Goal: Information Seeking & Learning: Learn about a topic

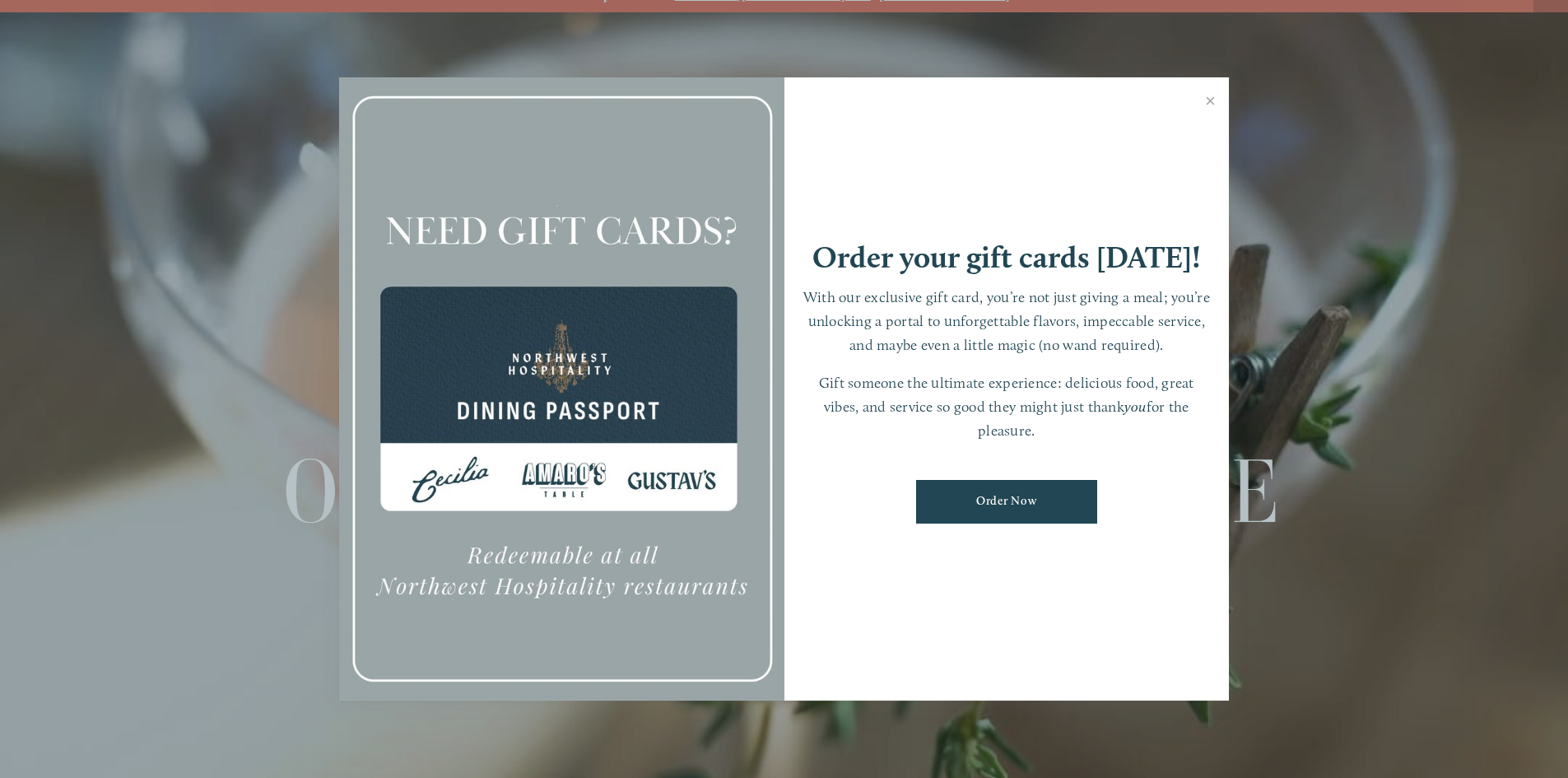
scroll to position [34, 0]
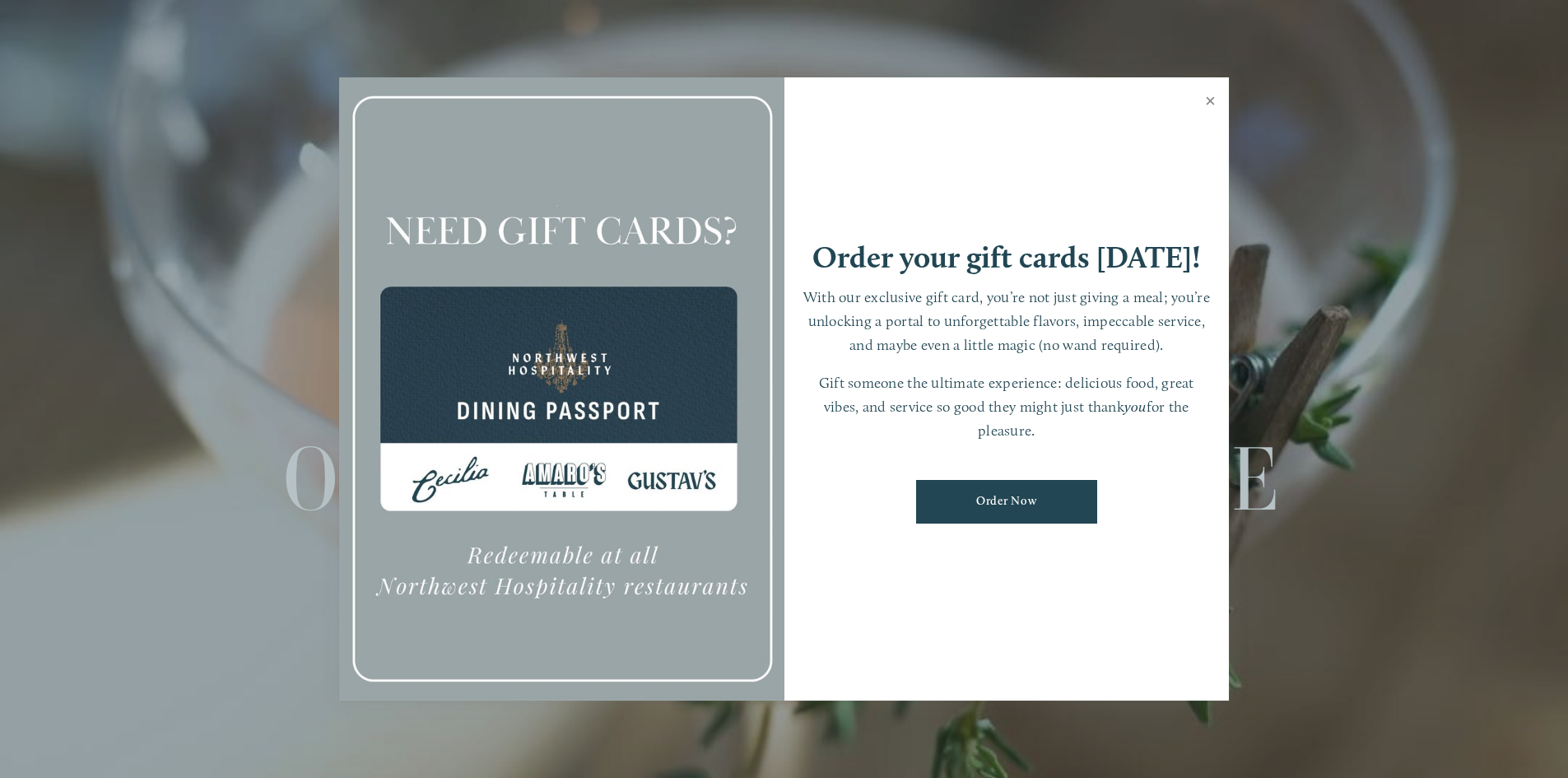
click at [1210, 106] on link "Close" at bounding box center [1210, 102] width 32 height 46
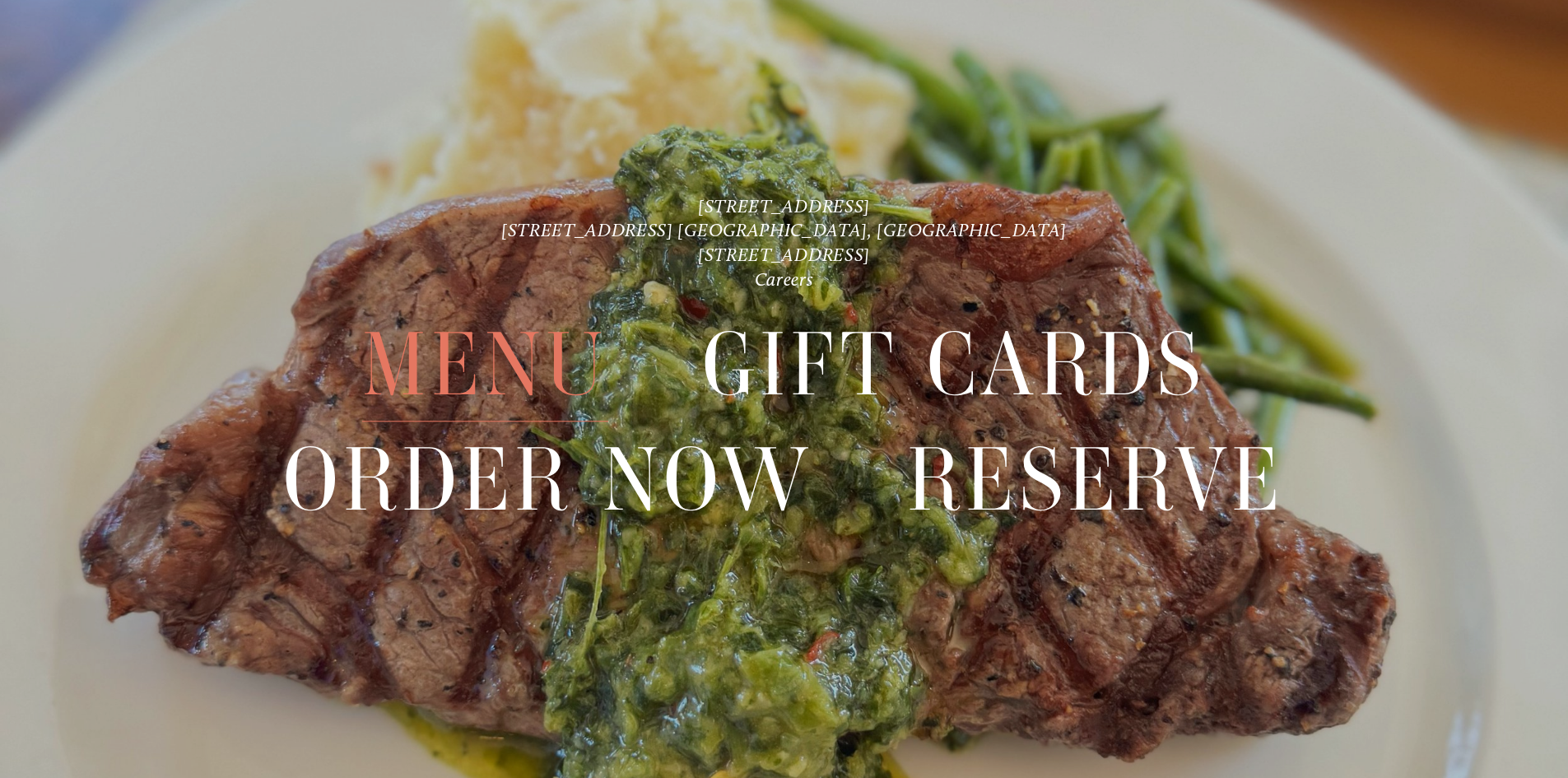
click at [509, 348] on span "Menu" at bounding box center [484, 365] width 245 height 114
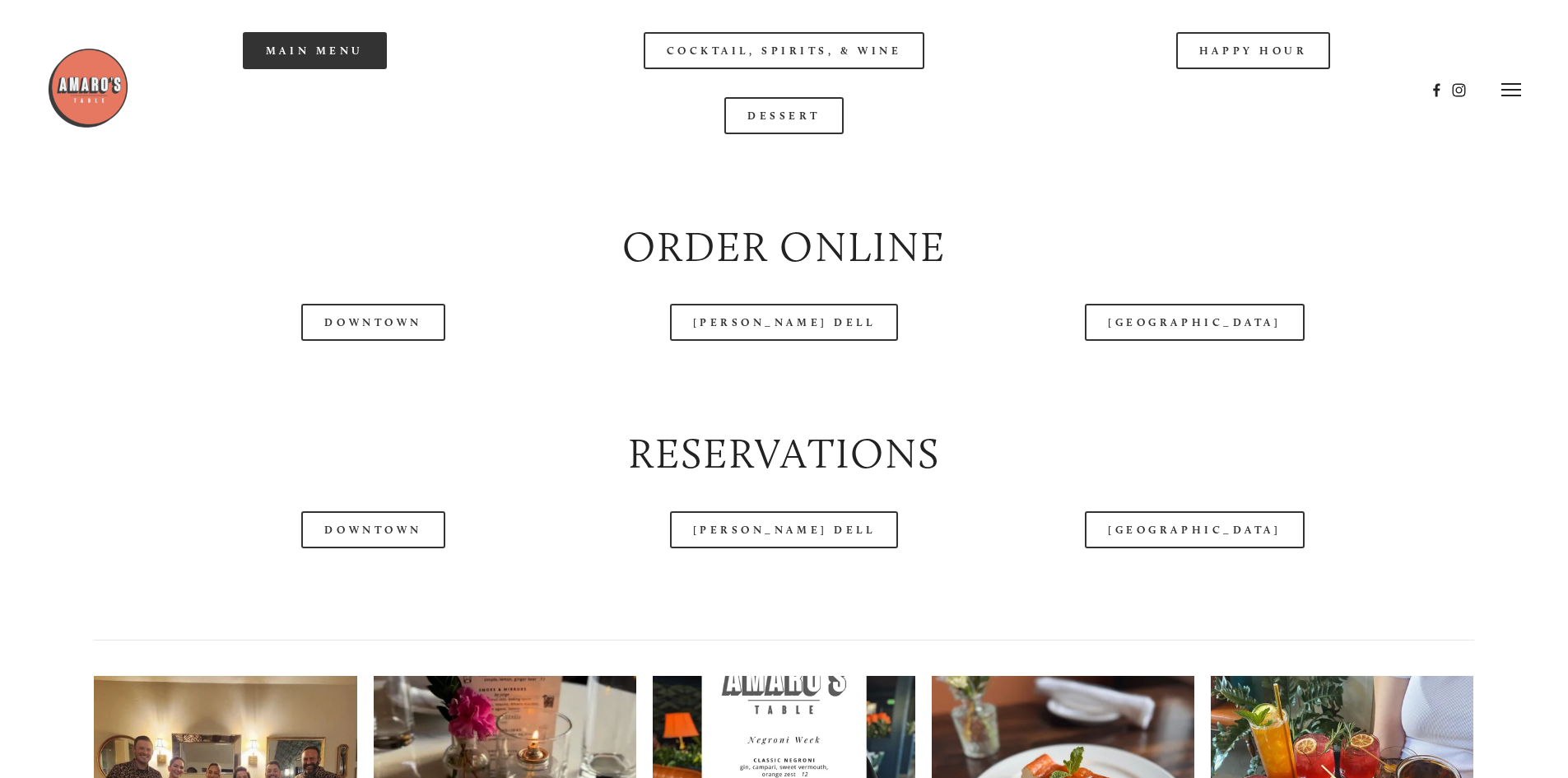
scroll to position [1975, 0]
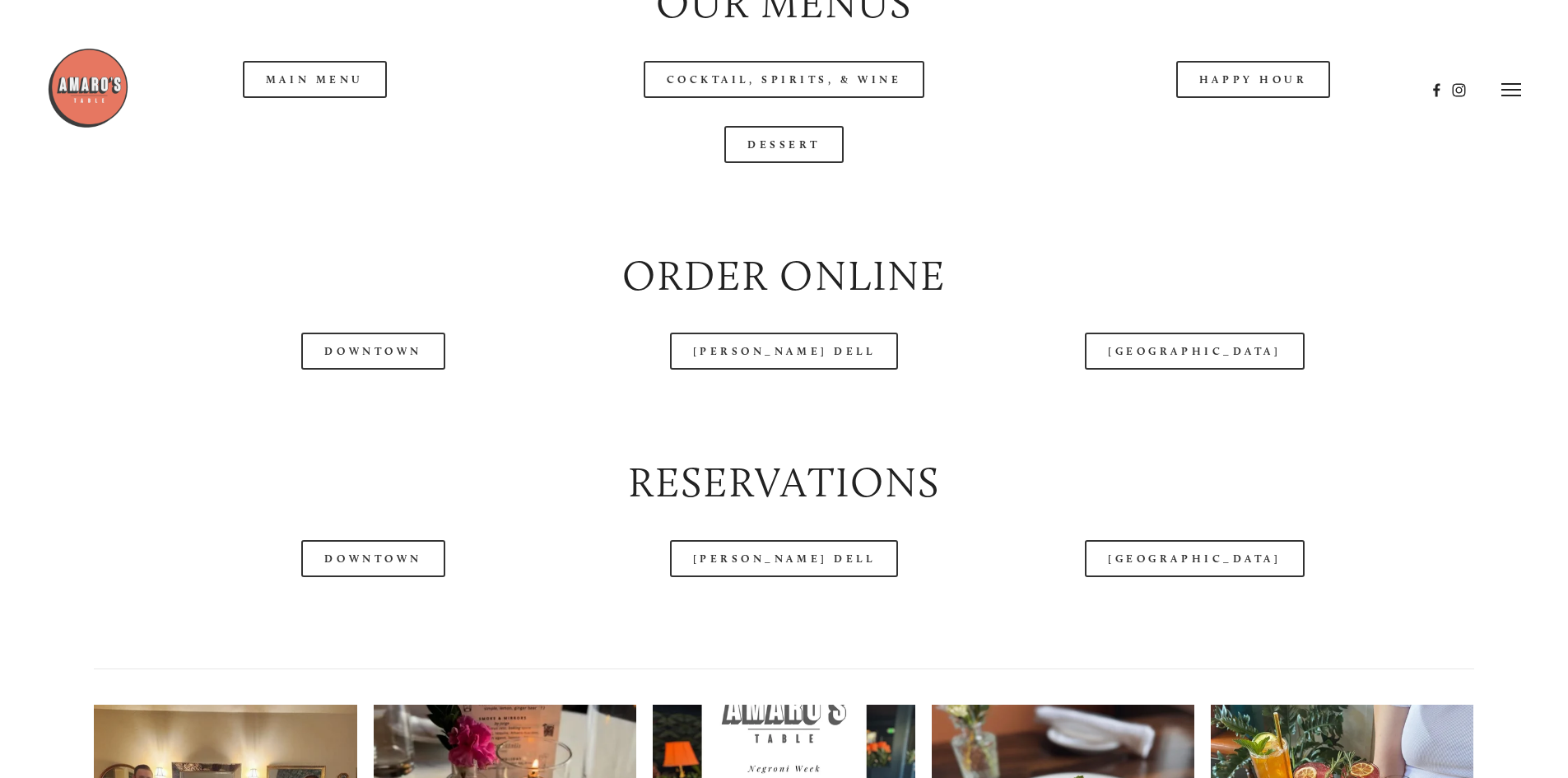
drag, startPoint x: 301, startPoint y: 132, endPoint x: 288, endPoint y: 157, distance: 28.2
click at [301, 132] on header "Menu Order Now Visit Gallery 0" at bounding box center [784, 90] width 1474 height 179
click at [307, 140] on header "Menu Order Now Visit Gallery 0" at bounding box center [784, 90] width 1474 height 179
click at [320, 139] on header "Menu Order Now Visit Gallery 0" at bounding box center [784, 90] width 1474 height 179
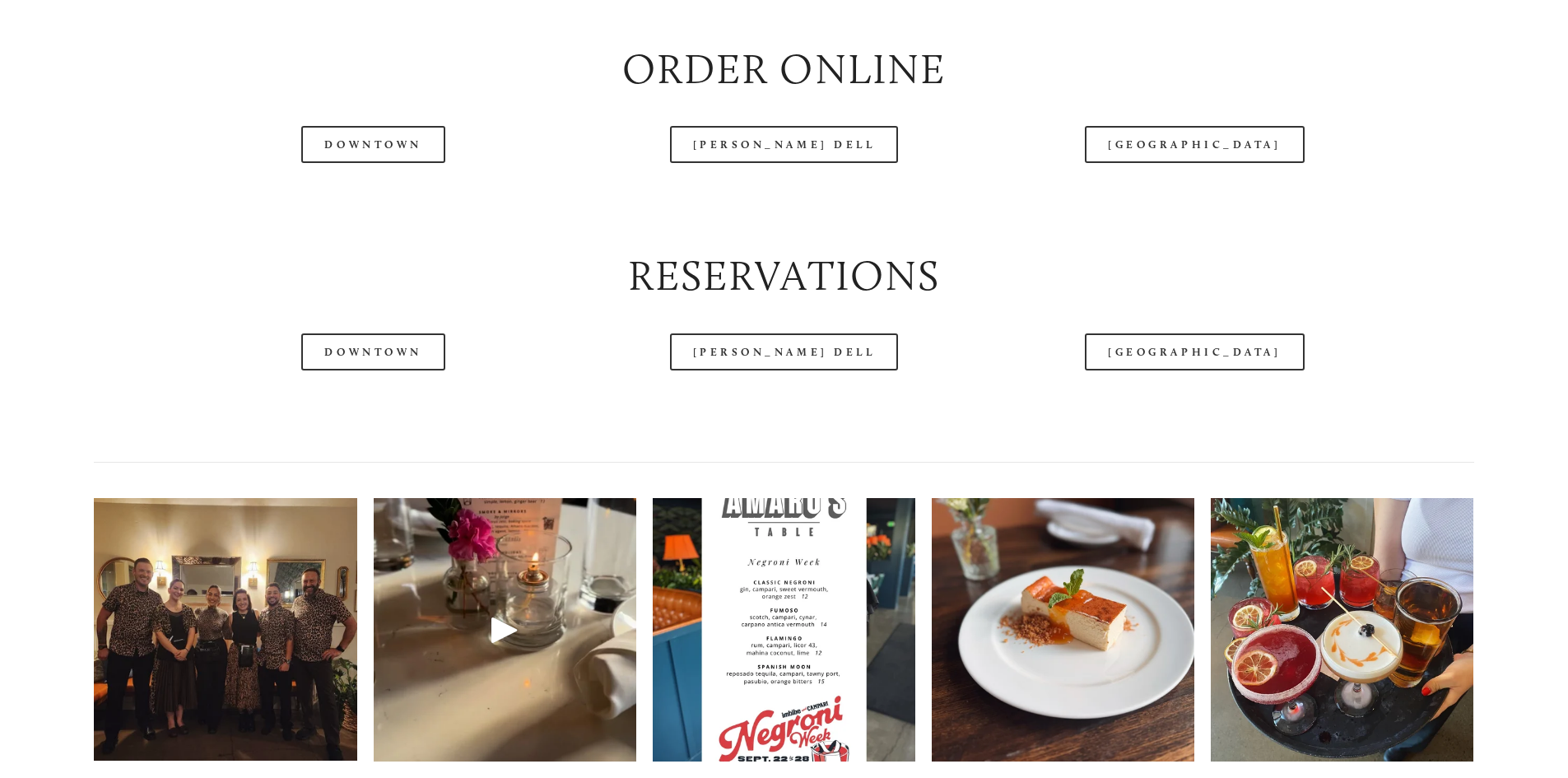
scroll to position [2222, 0]
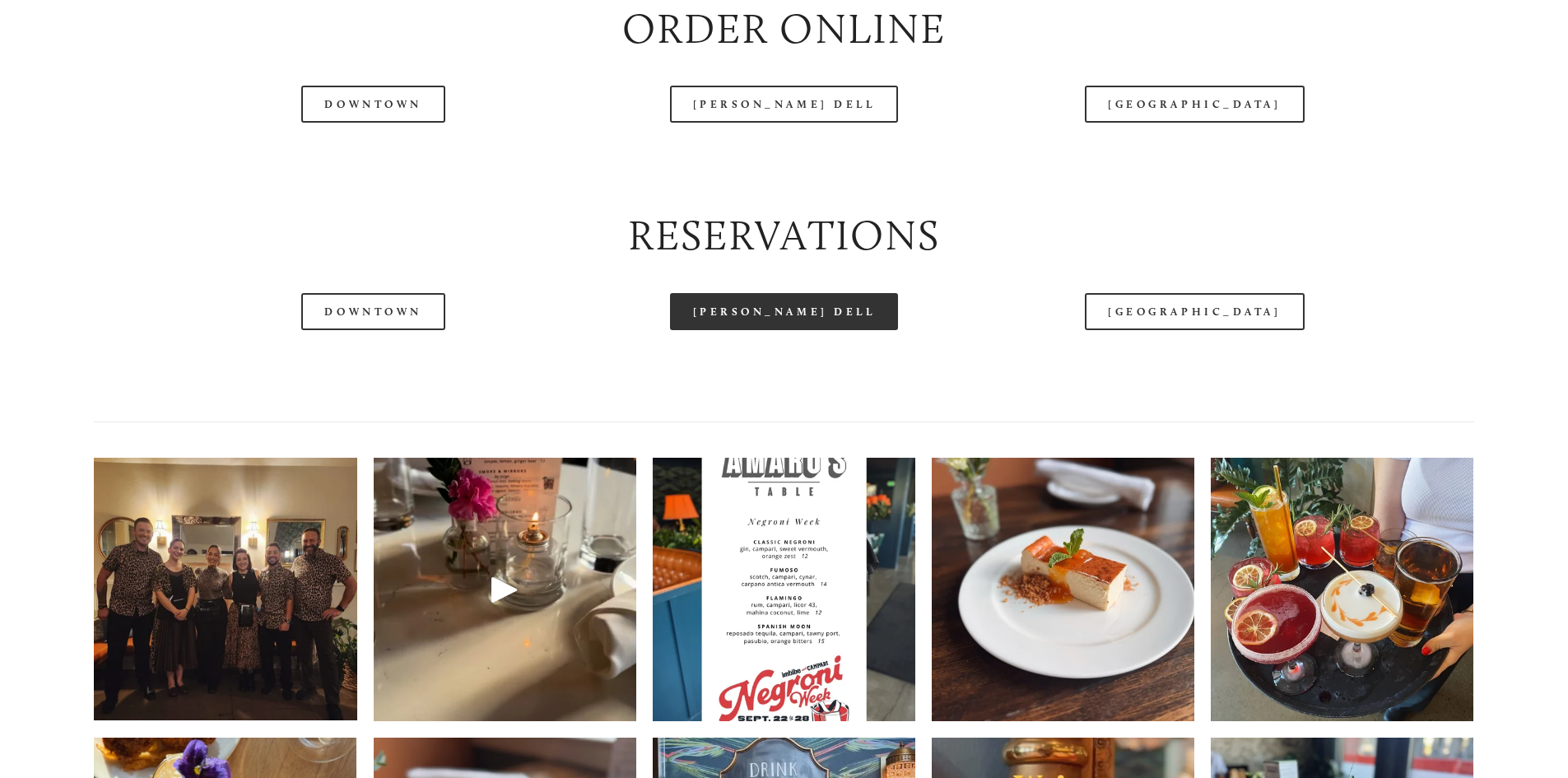
click at [746, 330] on link "[PERSON_NAME] Dell" at bounding box center [785, 311] width 229 height 37
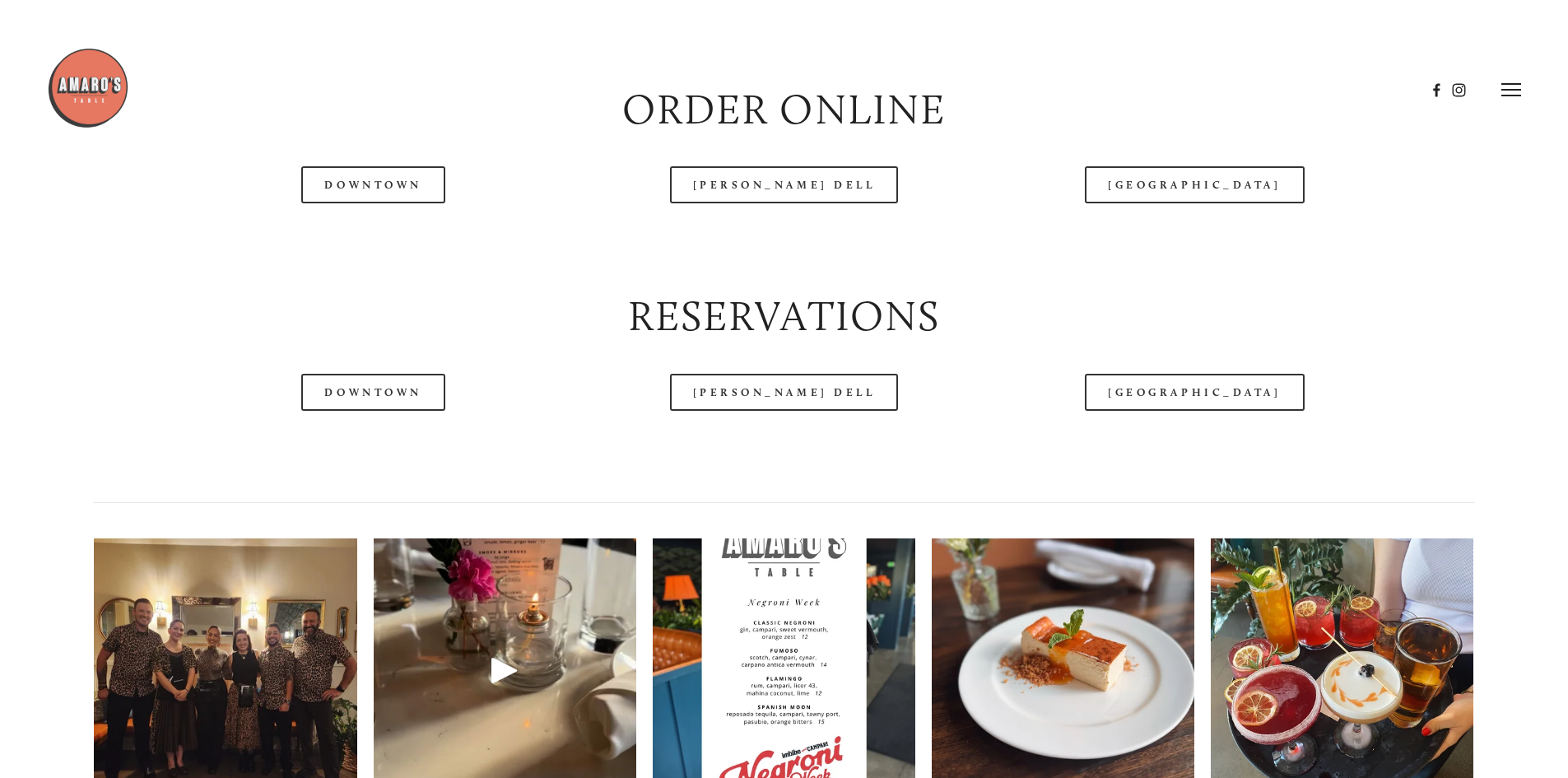
scroll to position [2140, 0]
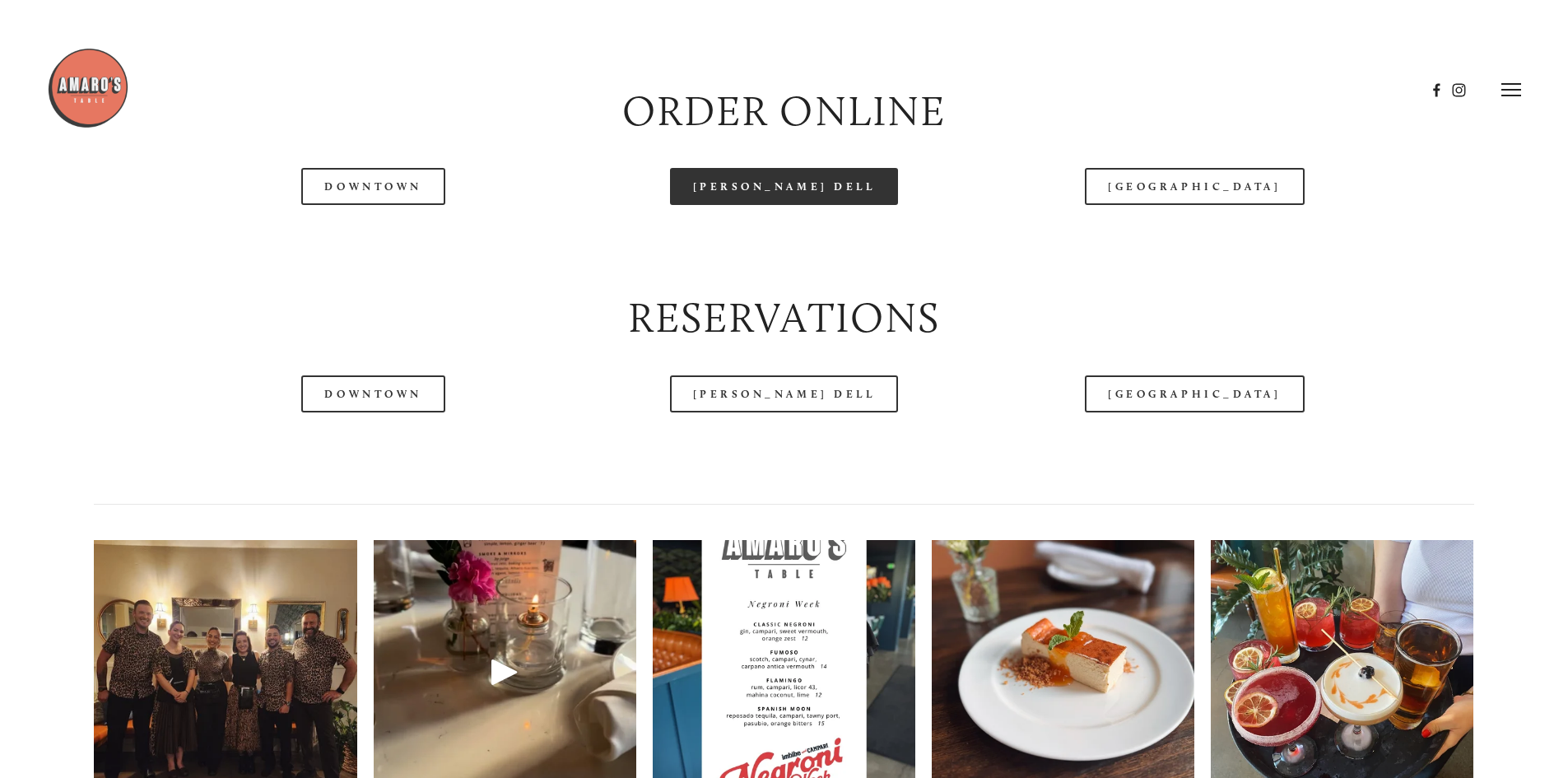
click at [771, 205] on link "[PERSON_NAME] Dell" at bounding box center [785, 186] width 229 height 37
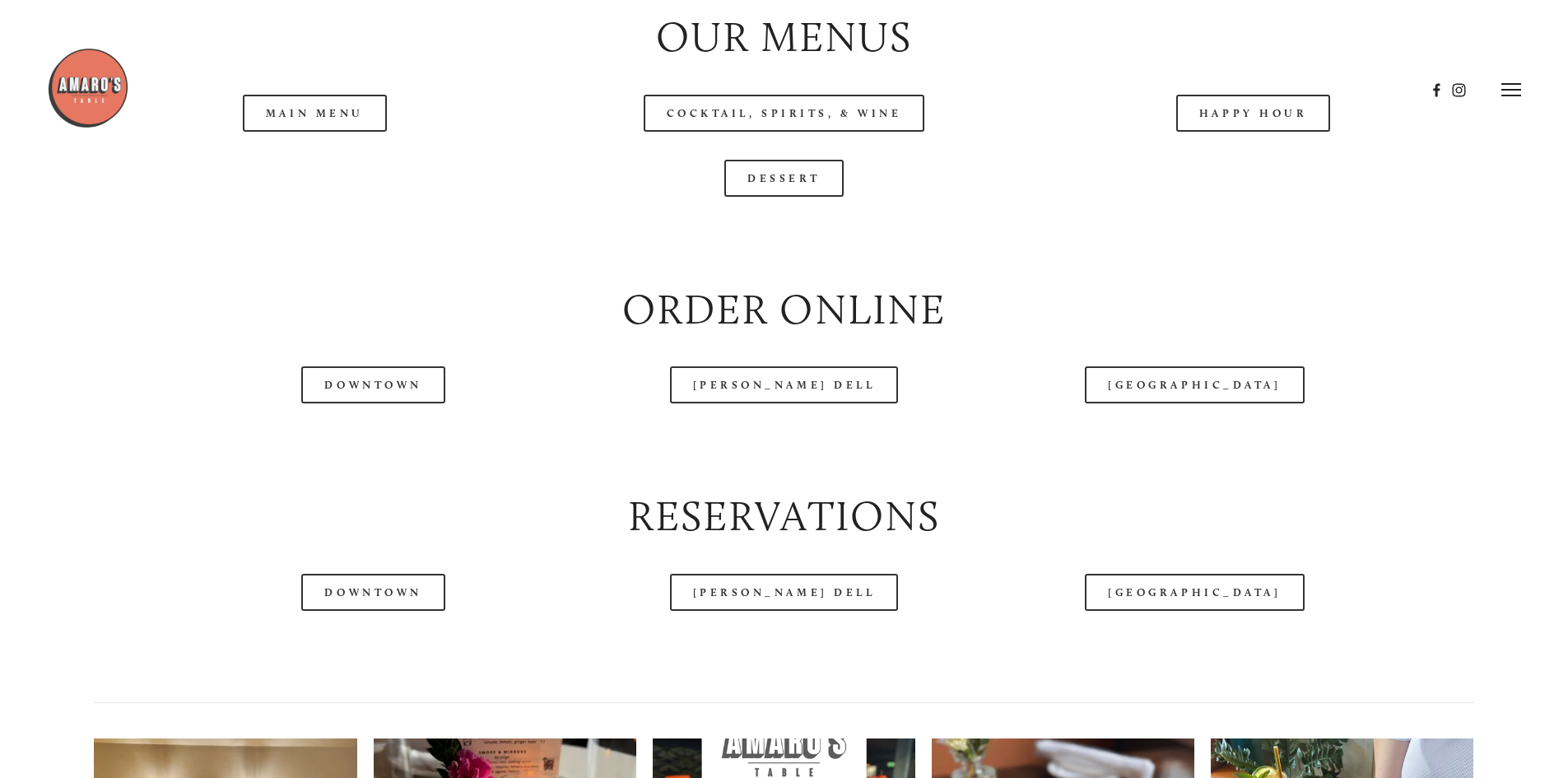
scroll to position [1893, 0]
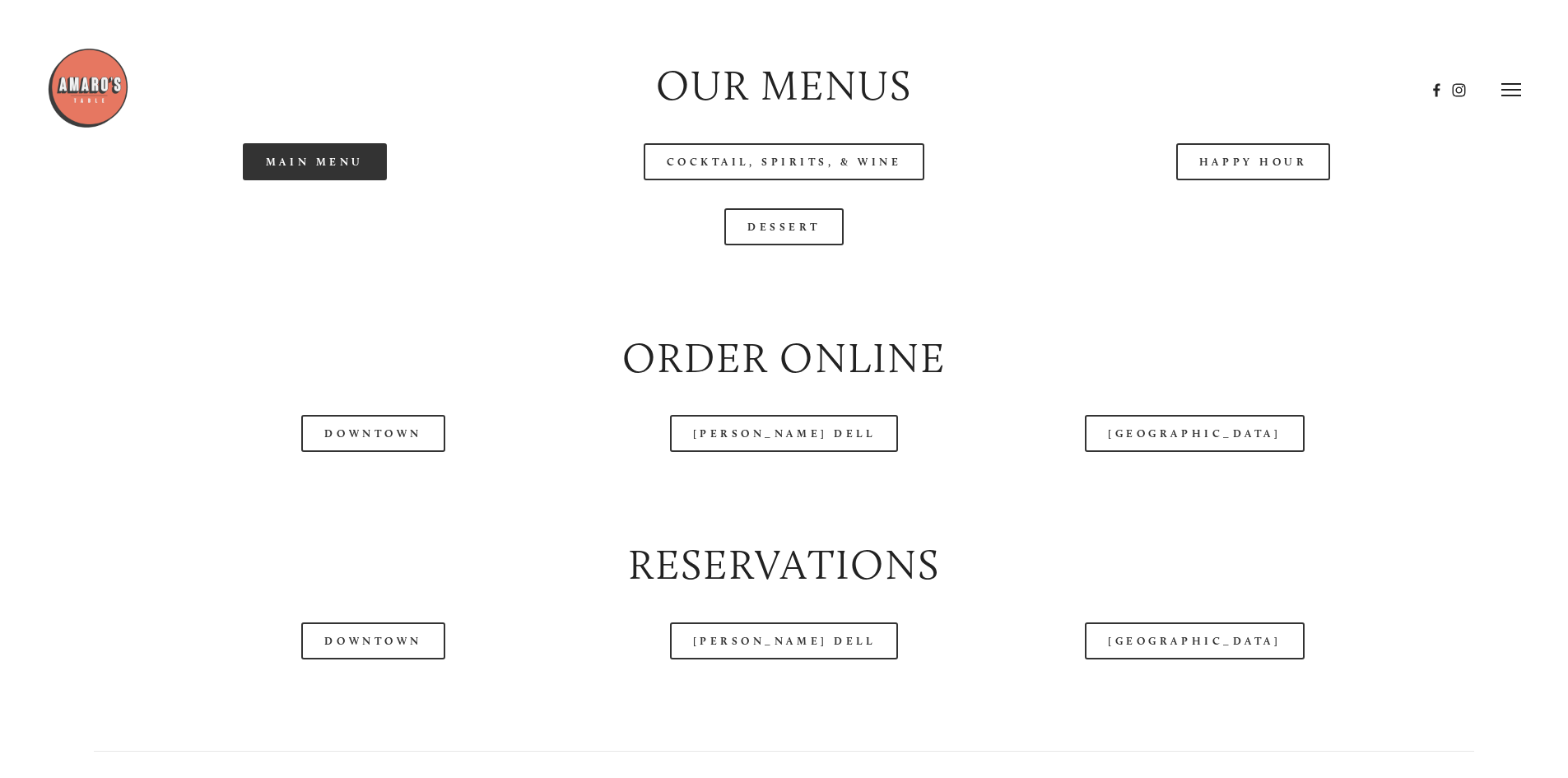
click at [273, 180] on link "Main Menu" at bounding box center [314, 161] width 144 height 37
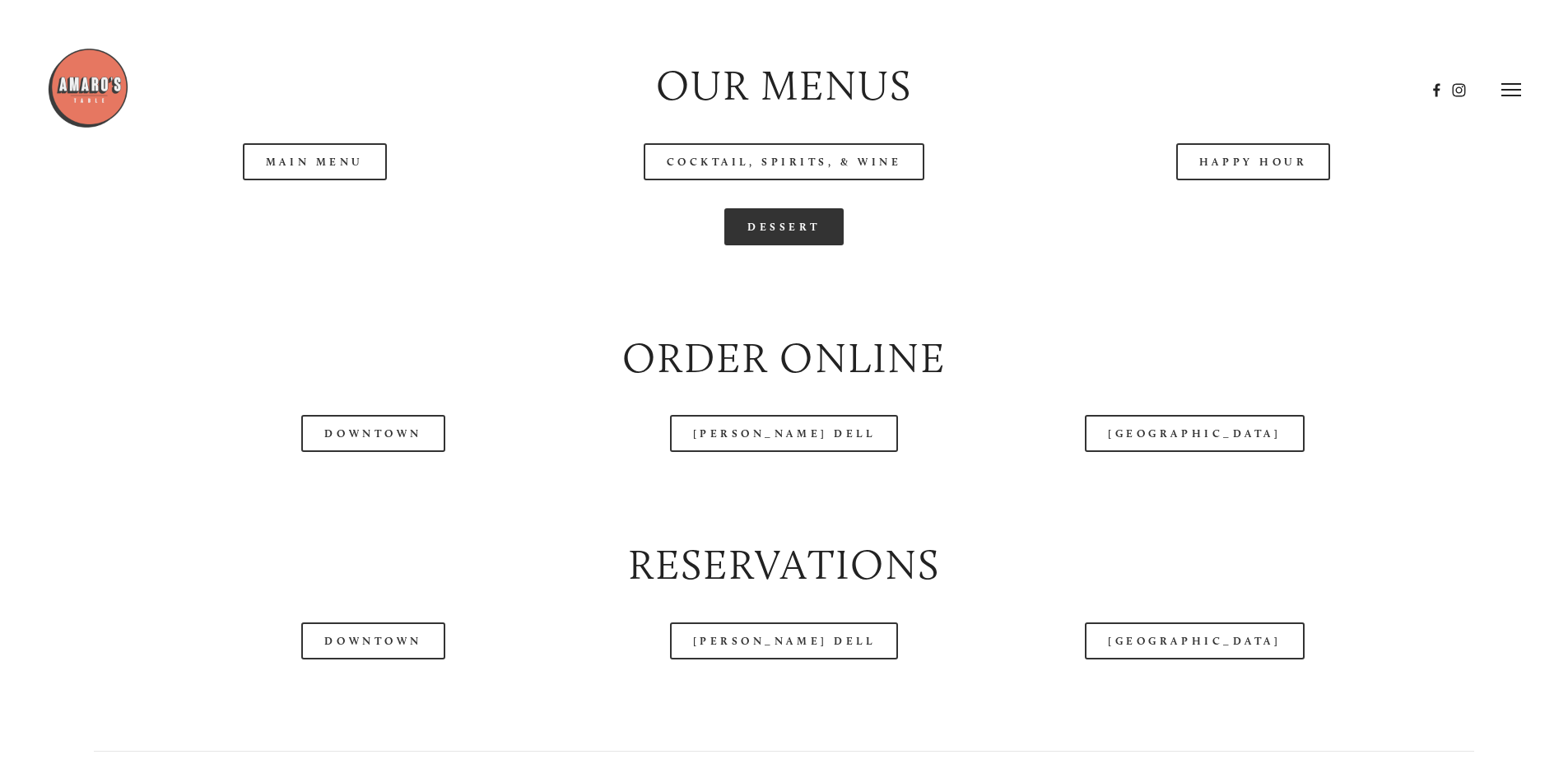
click at [785, 245] on link "Dessert" at bounding box center [784, 226] width 120 height 37
